Goal: Task Accomplishment & Management: Use online tool/utility

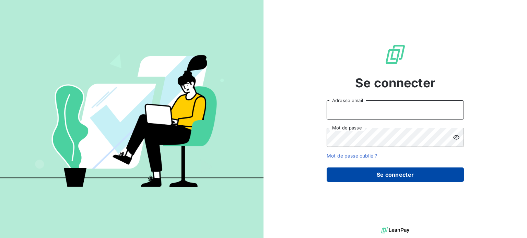
type input "[EMAIL_ADDRESS][DOMAIN_NAME]"
click at [428, 177] on button "Se connecter" at bounding box center [395, 175] width 137 height 14
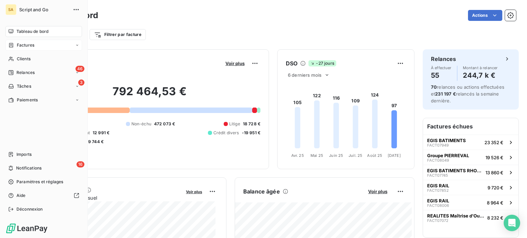
click at [28, 44] on span "Factures" at bounding box center [25, 45] width 17 height 6
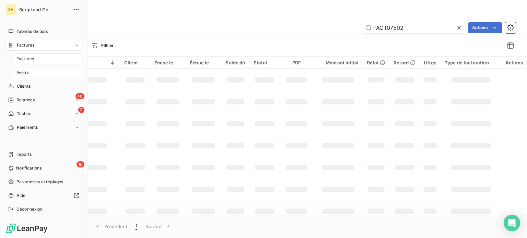
click at [34, 73] on div "Avoirs" at bounding box center [48, 72] width 68 height 11
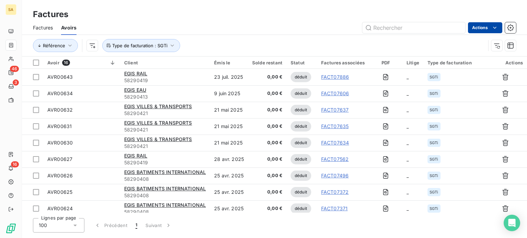
click at [486, 29] on html "SA 46 3 16 Factures Factures Avoirs Actions Référence Type de facturation : SGT…" at bounding box center [263, 119] width 527 height 238
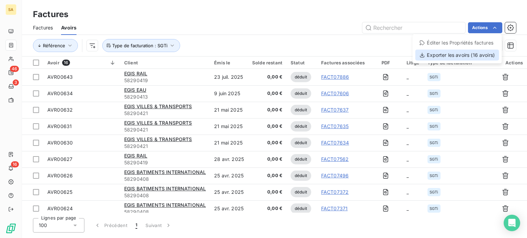
click at [454, 56] on div "Exporter les avoirs (16 avoirs)" at bounding box center [457, 55] width 84 height 11
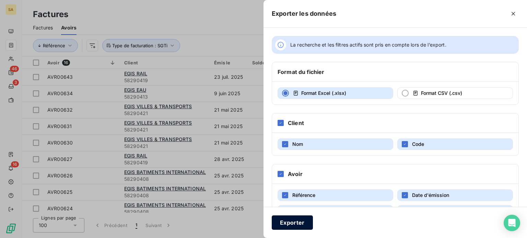
click at [304, 222] on button "Exporter" at bounding box center [292, 223] width 41 height 14
